Goal: Task Accomplishment & Management: Manage account settings

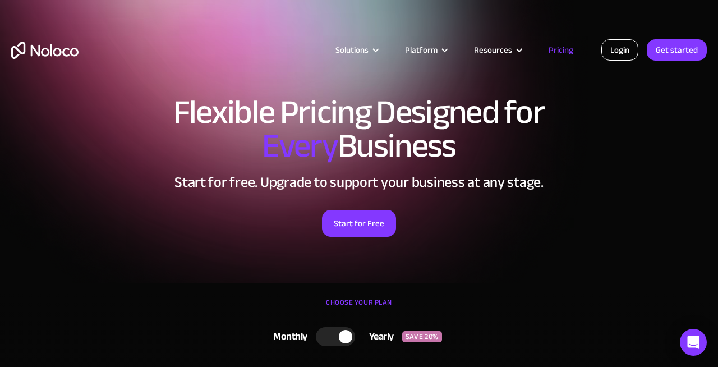
click at [621, 50] on link "Login" at bounding box center [619, 49] width 37 height 21
click at [613, 50] on link "Login" at bounding box center [619, 49] width 37 height 21
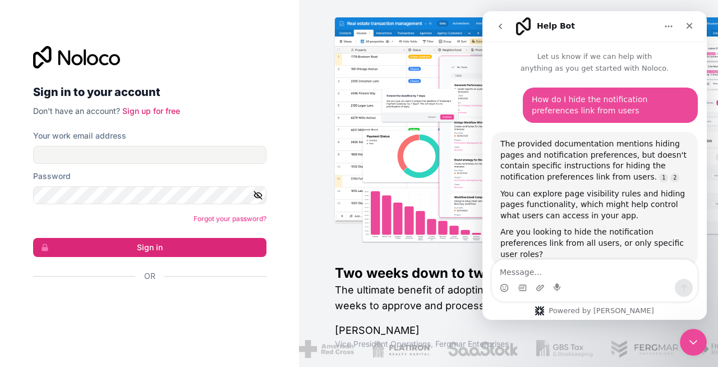
scroll to position [299, 0]
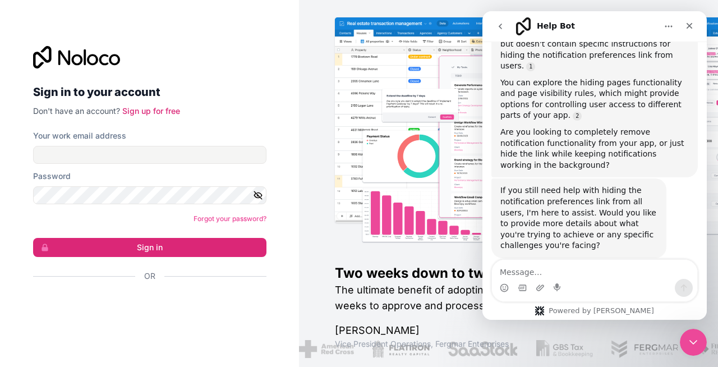
click at [249, 5] on div "Sign in to your account Don't have an account? Sign up for free Your work email…" at bounding box center [149, 183] width 299 height 367
click at [182, 150] on input "Your work email address" at bounding box center [149, 155] width 233 height 18
type input "hello@okiefoodtrucks.com"
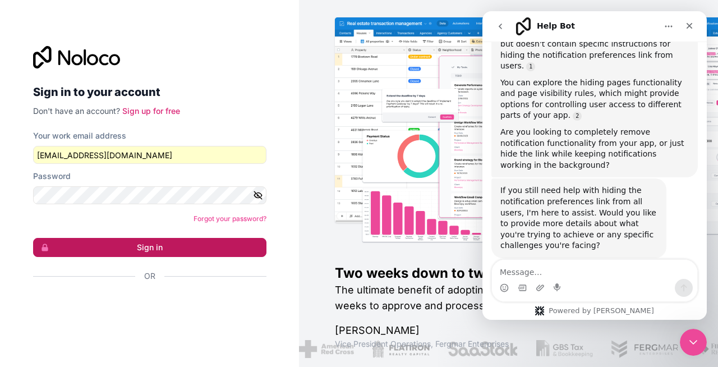
click at [142, 245] on button "Sign in" at bounding box center [149, 247] width 233 height 19
